Goal: Use online tool/utility: Utilize a website feature to perform a specific function

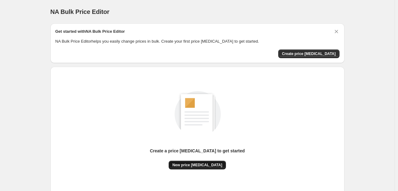
click at [196, 161] on button "New price [MEDICAL_DATA]" at bounding box center [197, 165] width 57 height 9
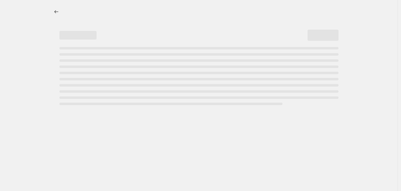
select select "percentage"
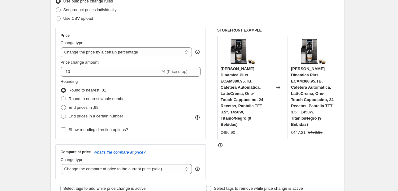
scroll to position [82, 0]
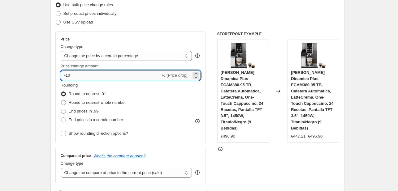
click at [119, 72] on input "-10" at bounding box center [111, 76] width 100 height 10
type input "-1"
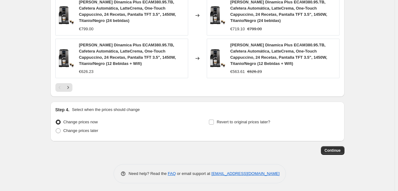
scroll to position [499, 0]
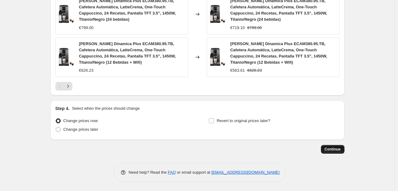
type input "-25"
click at [338, 146] on button "Continue" at bounding box center [333, 149] width 24 height 9
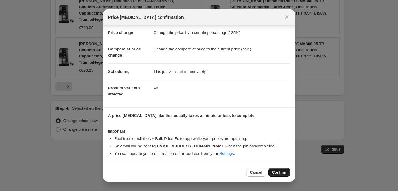
scroll to position [12, 0]
click at [277, 170] on span "Confirm" at bounding box center [279, 172] width 14 height 5
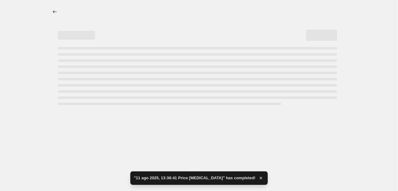
select select "percentage"
